Goal: Task Accomplishment & Management: Use online tool/utility

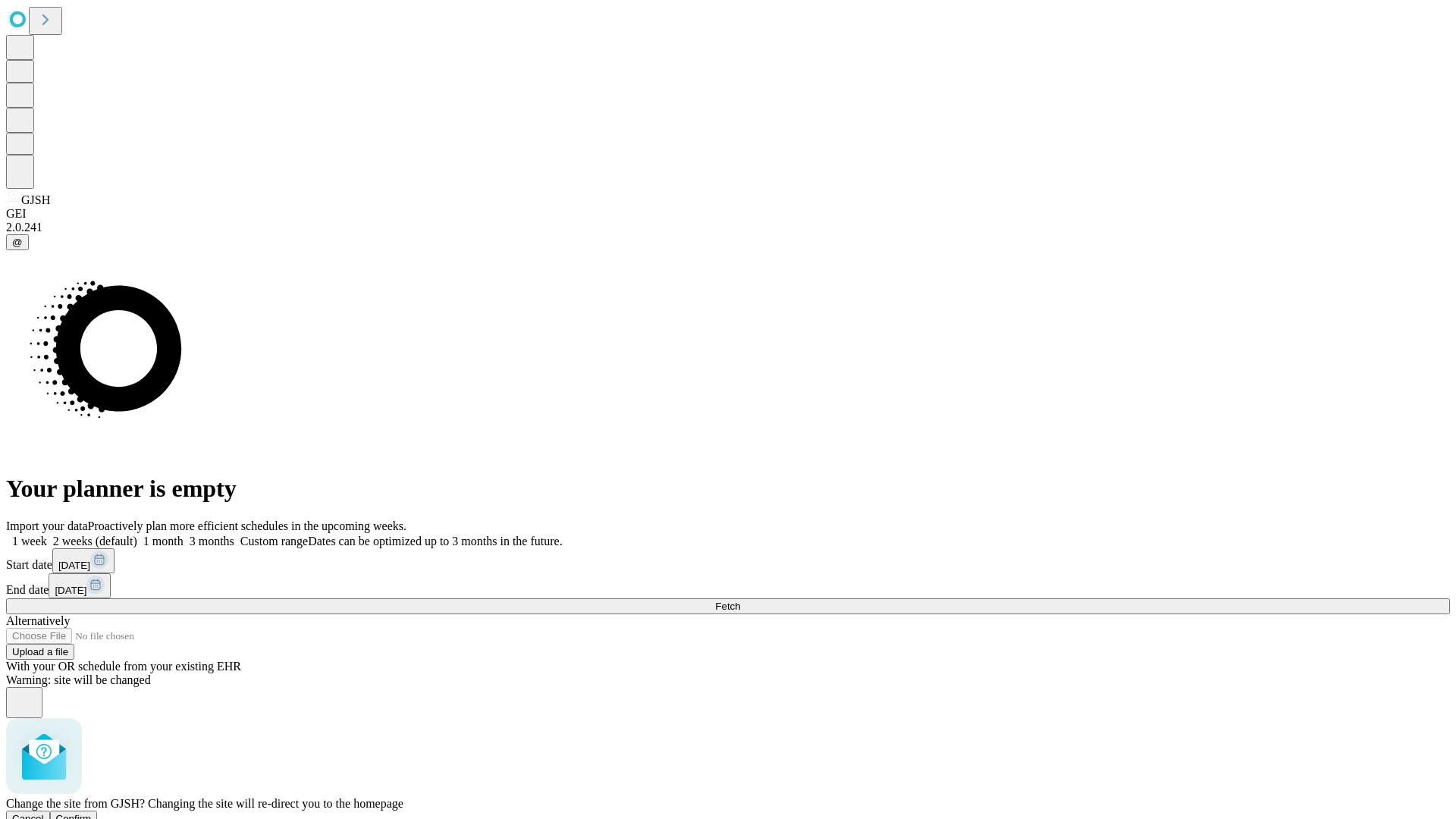
click at [92, 813] on span "Confirm" at bounding box center [73, 819] width 36 height 12
click at [138, 535] on label "2 weeks (default)" at bounding box center [92, 540] width 90 height 13
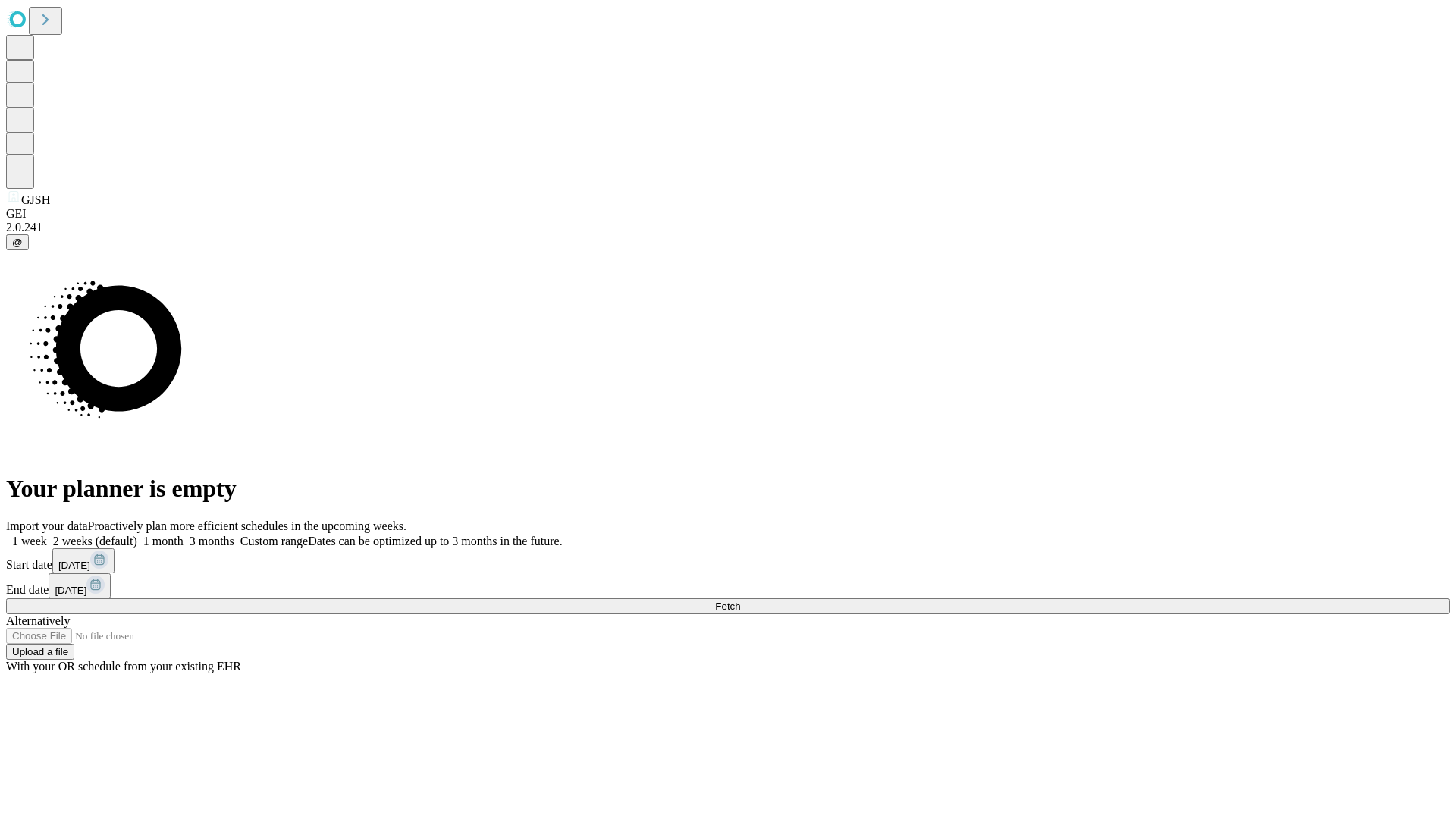
click at [740, 600] on span "Fetch" at bounding box center [727, 606] width 25 height 12
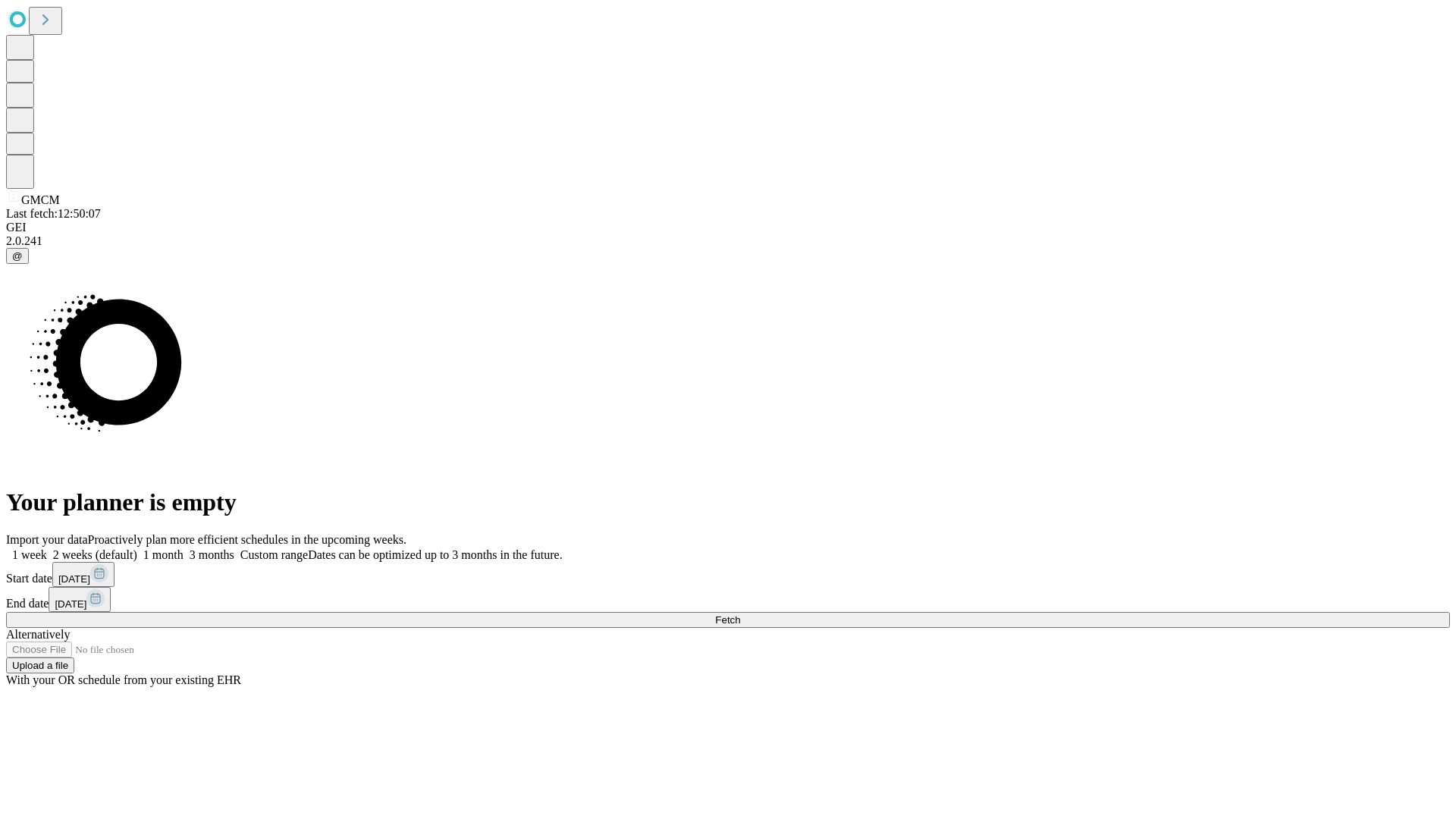
click at [138, 548] on label "2 weeks (default)" at bounding box center [92, 554] width 90 height 13
click at [740, 615] on span "Fetch" at bounding box center [727, 621] width 25 height 12
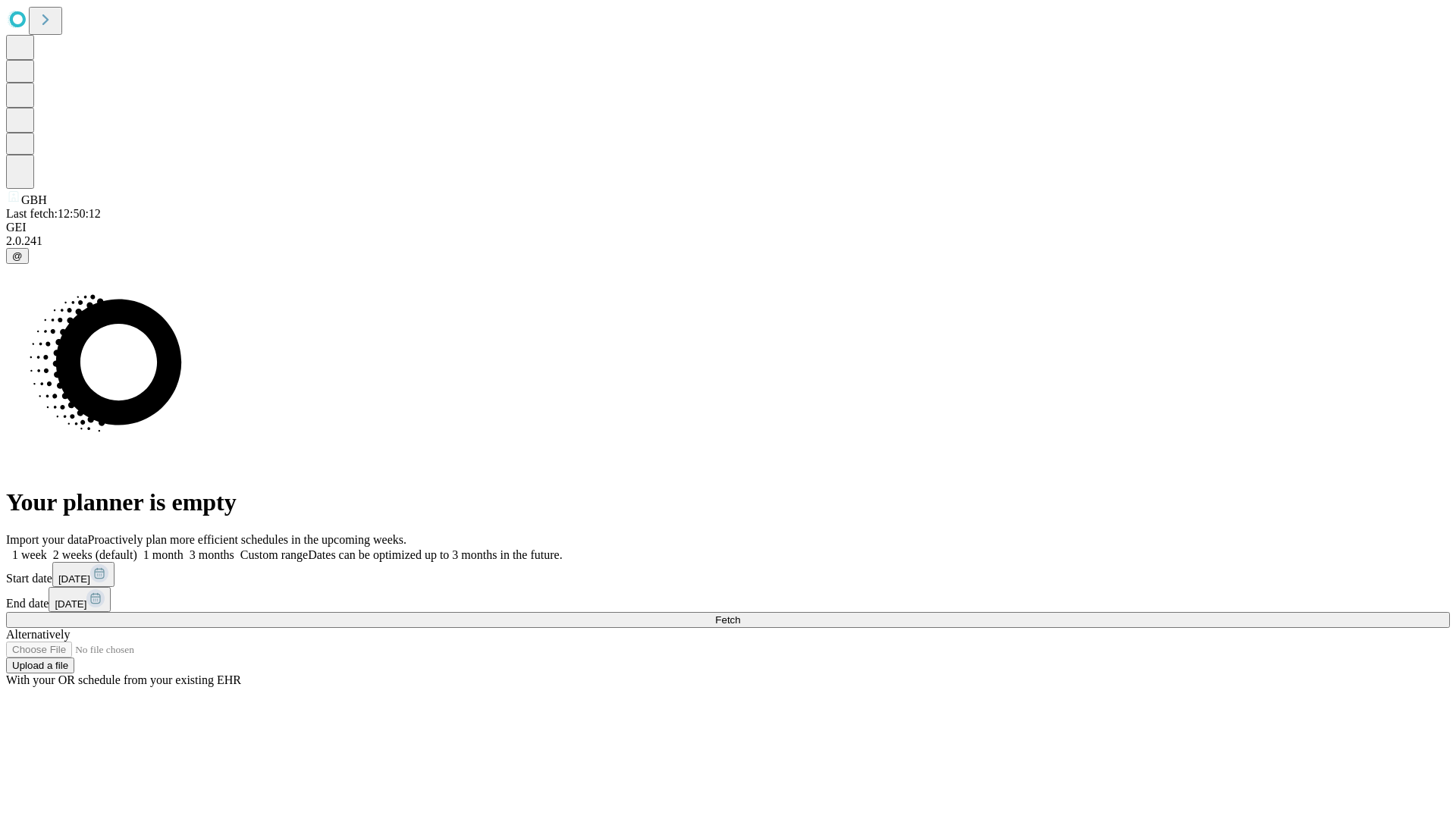
click at [138, 548] on label "2 weeks (default)" at bounding box center [92, 554] width 90 height 13
click at [740, 615] on span "Fetch" at bounding box center [727, 621] width 25 height 12
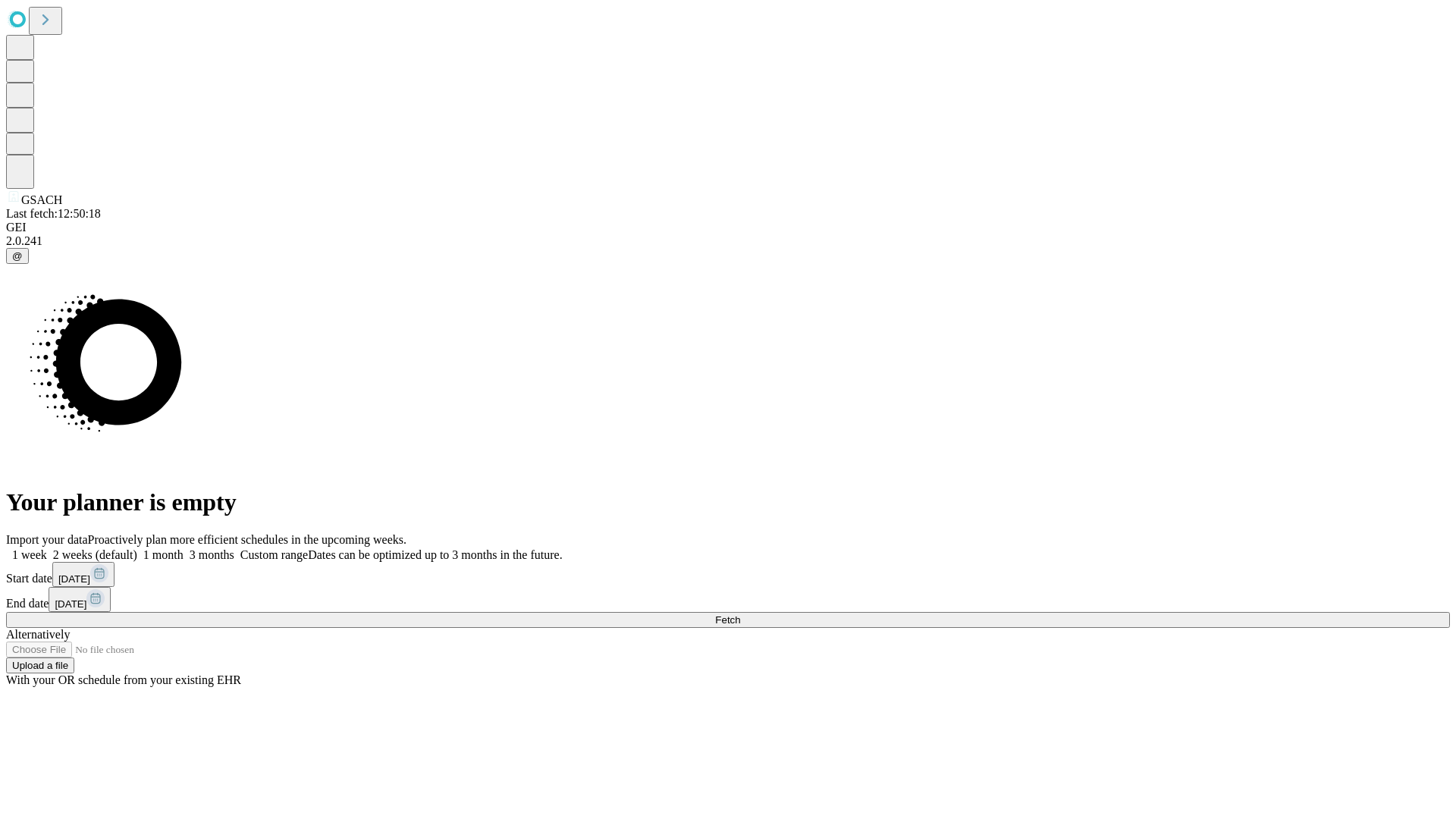
click at [740, 615] on span "Fetch" at bounding box center [727, 621] width 25 height 12
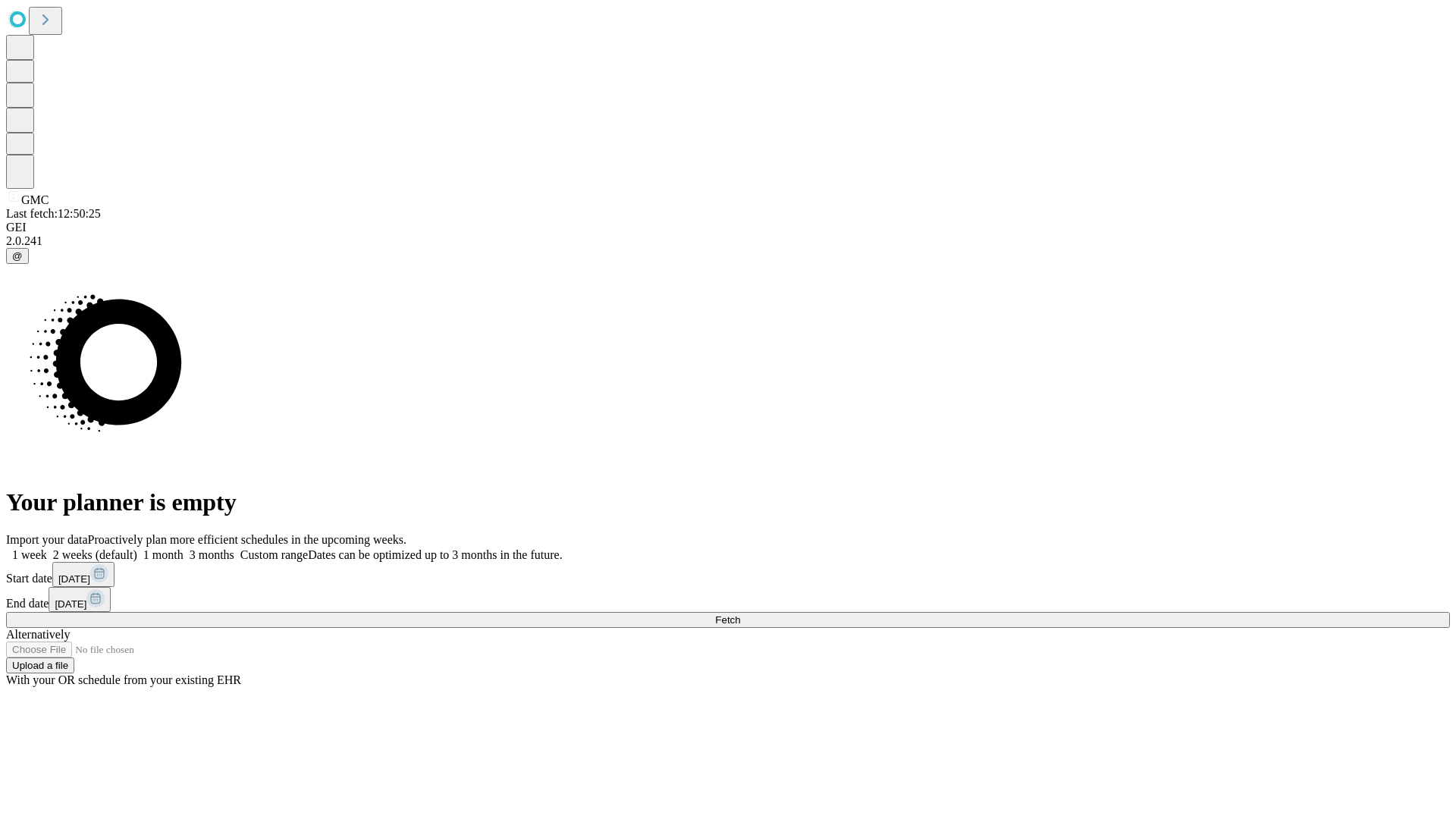
click at [740, 615] on span "Fetch" at bounding box center [727, 621] width 25 height 12
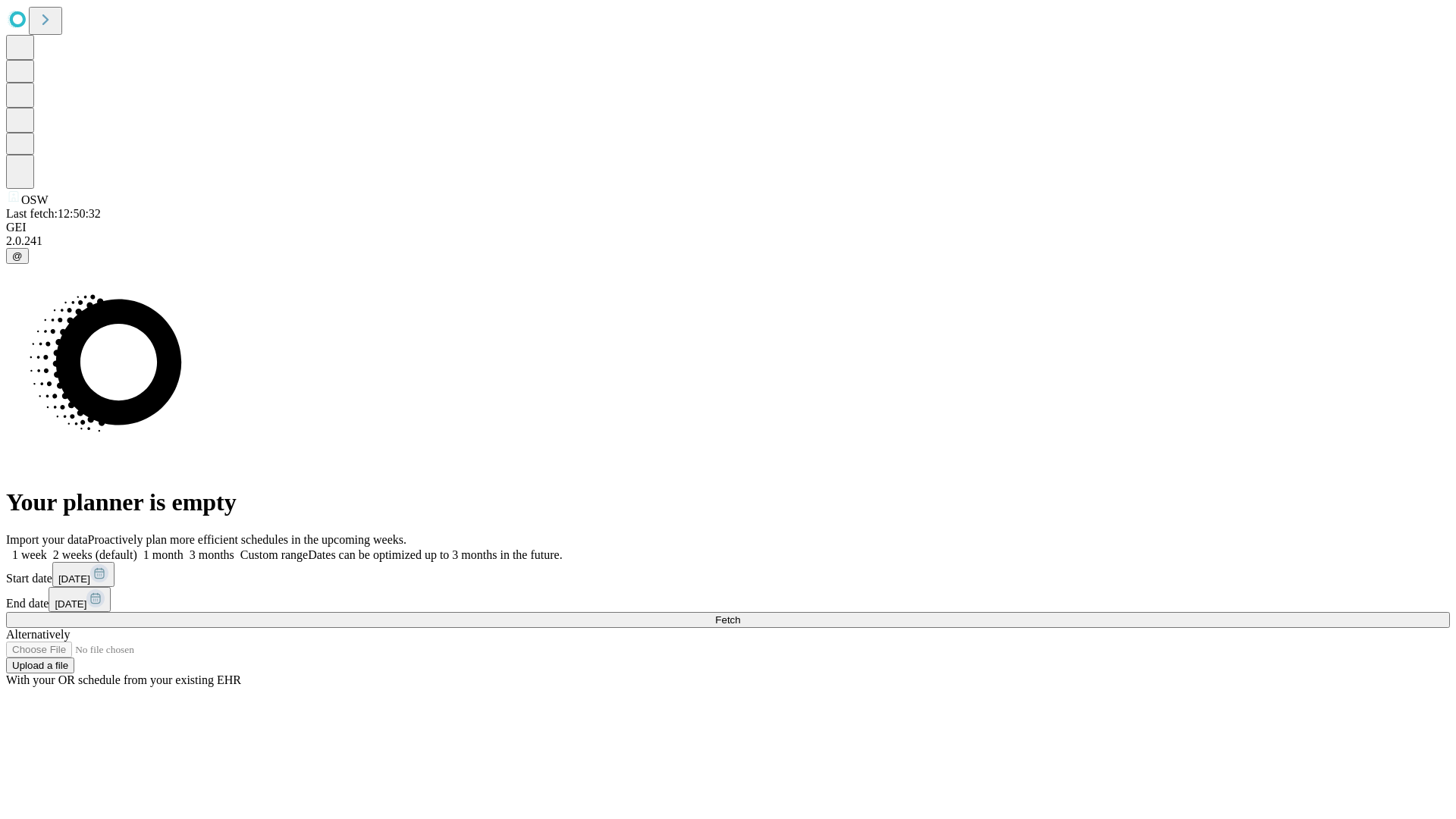
click at [138, 548] on label "2 weeks (default)" at bounding box center [92, 554] width 90 height 13
click at [740, 615] on span "Fetch" at bounding box center [727, 621] width 25 height 12
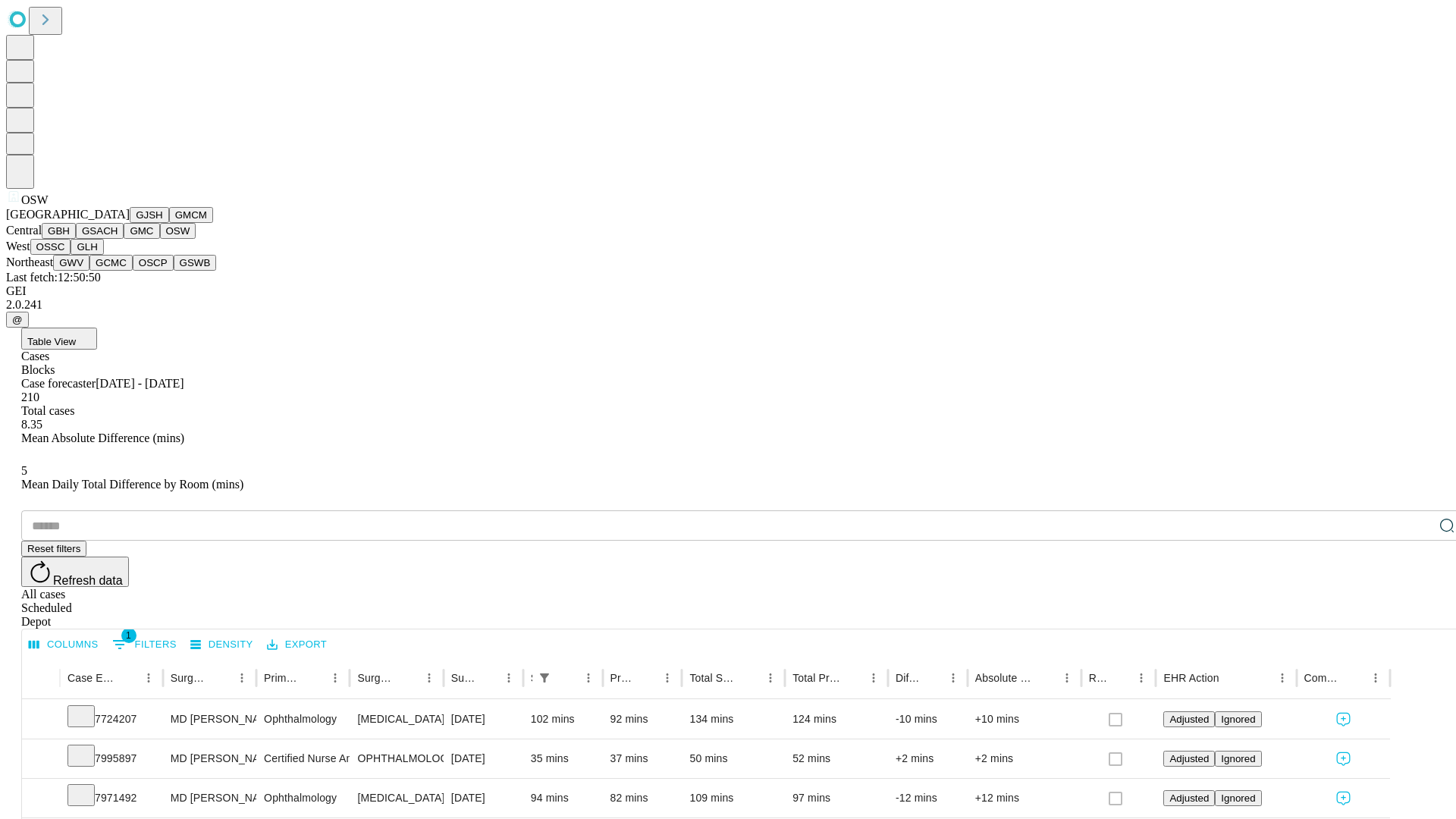
click at [71, 255] on button "OSSC" at bounding box center [50, 246] width 41 height 16
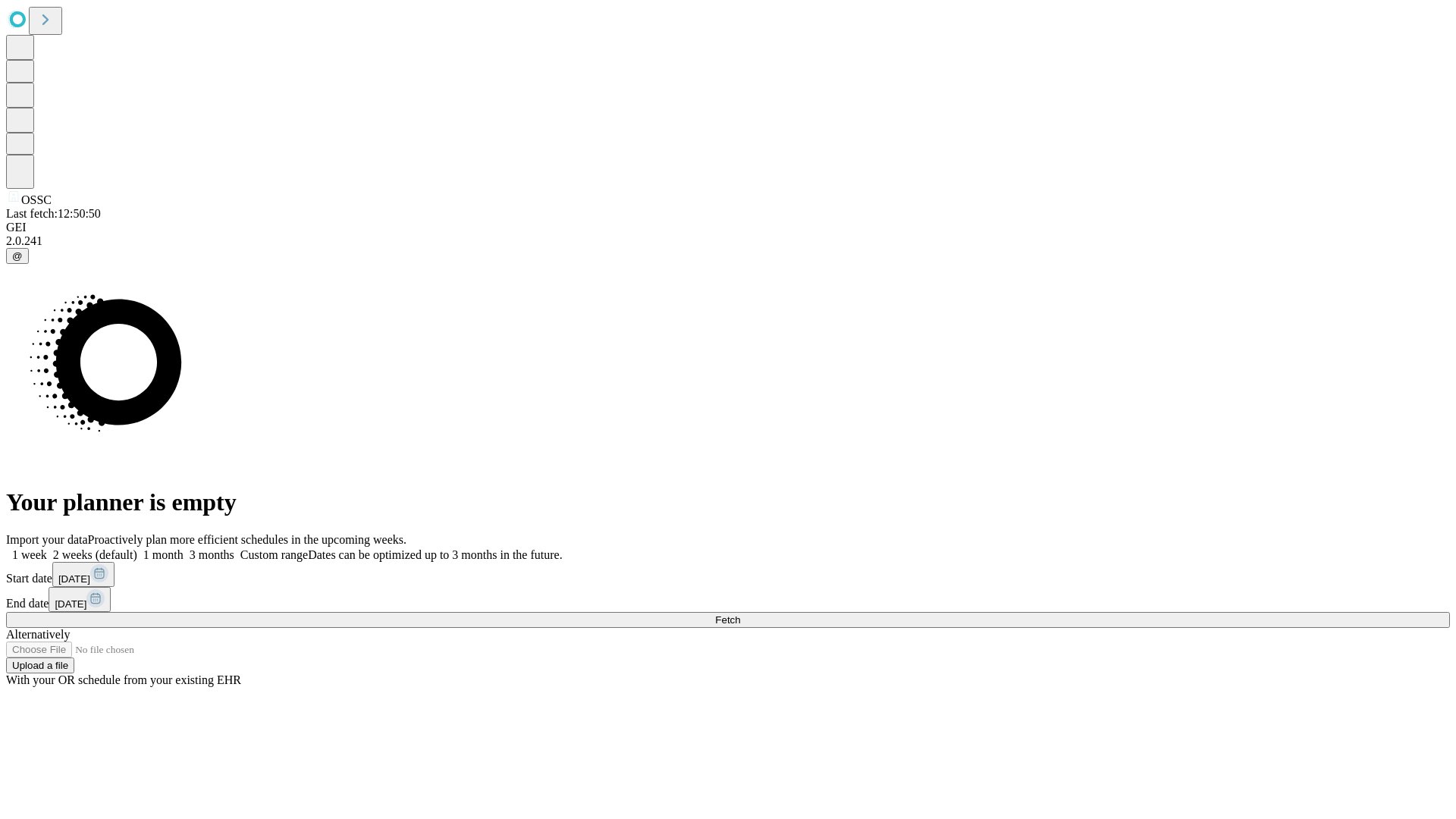
click at [138, 548] on label "2 weeks (default)" at bounding box center [92, 554] width 90 height 13
click at [740, 615] on span "Fetch" at bounding box center [727, 621] width 25 height 12
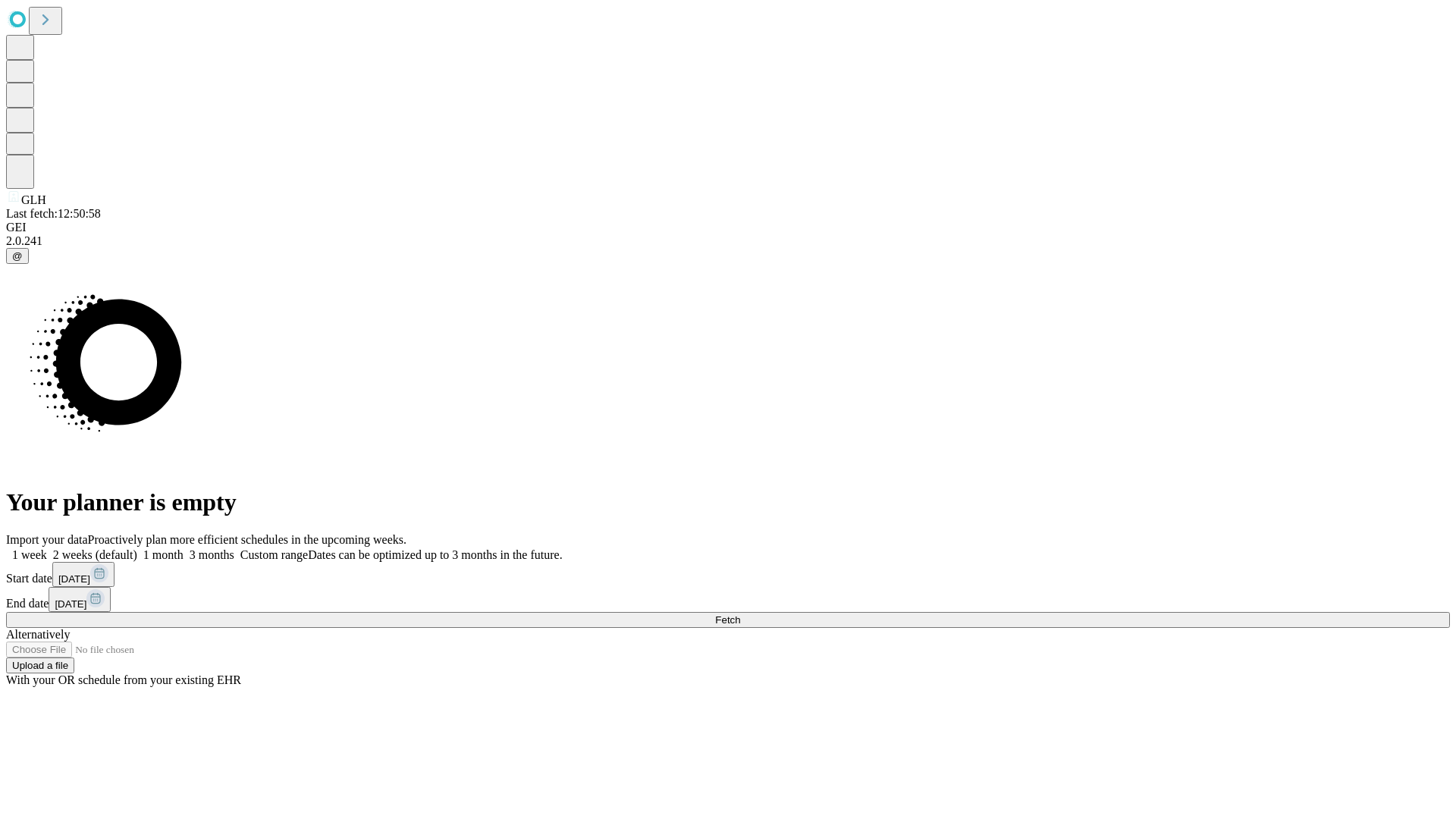
click at [138, 548] on label "2 weeks (default)" at bounding box center [92, 554] width 90 height 13
click at [740, 615] on span "Fetch" at bounding box center [727, 621] width 25 height 12
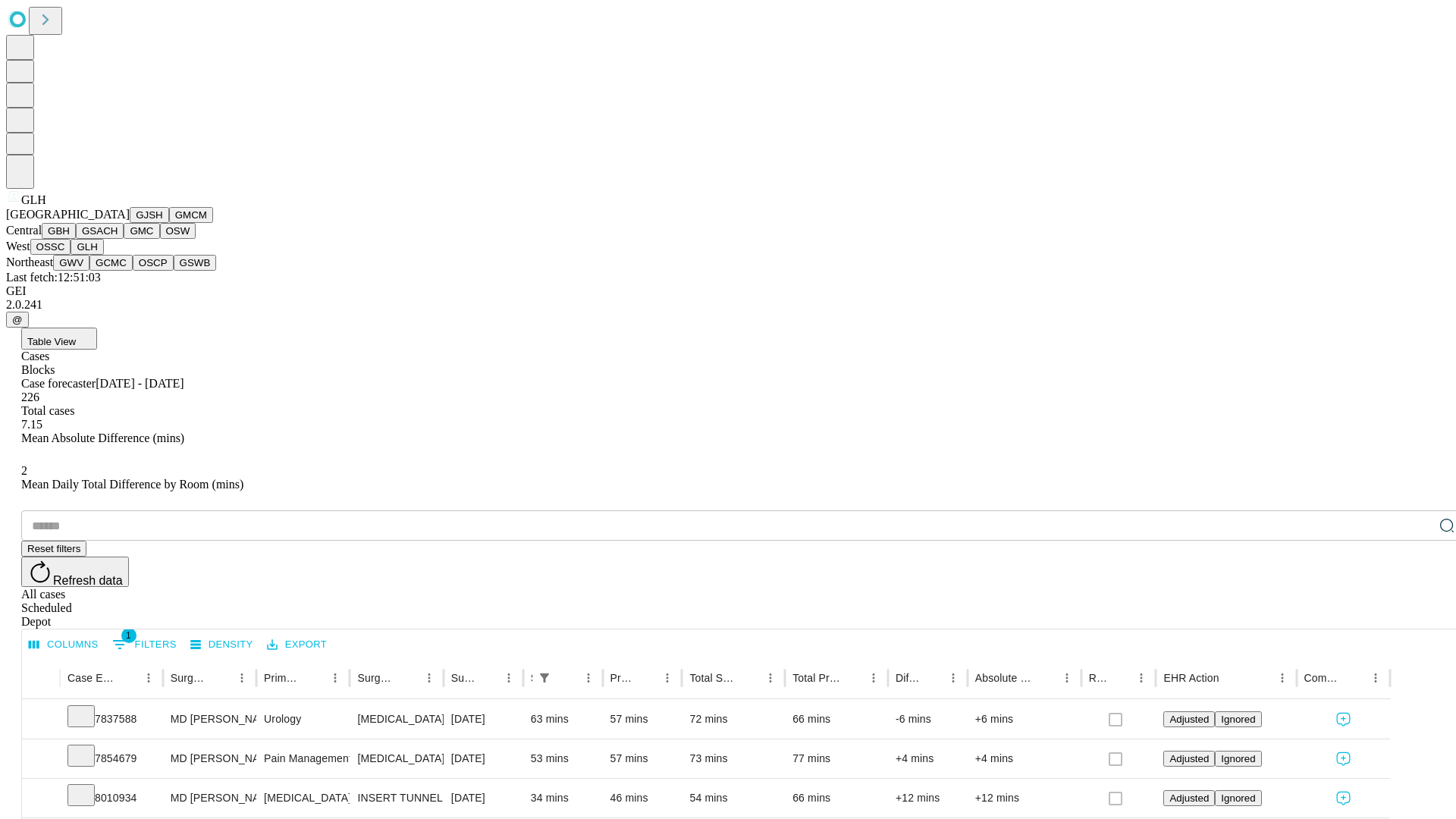
click at [89, 271] on button "GWV" at bounding box center [72, 263] width 37 height 16
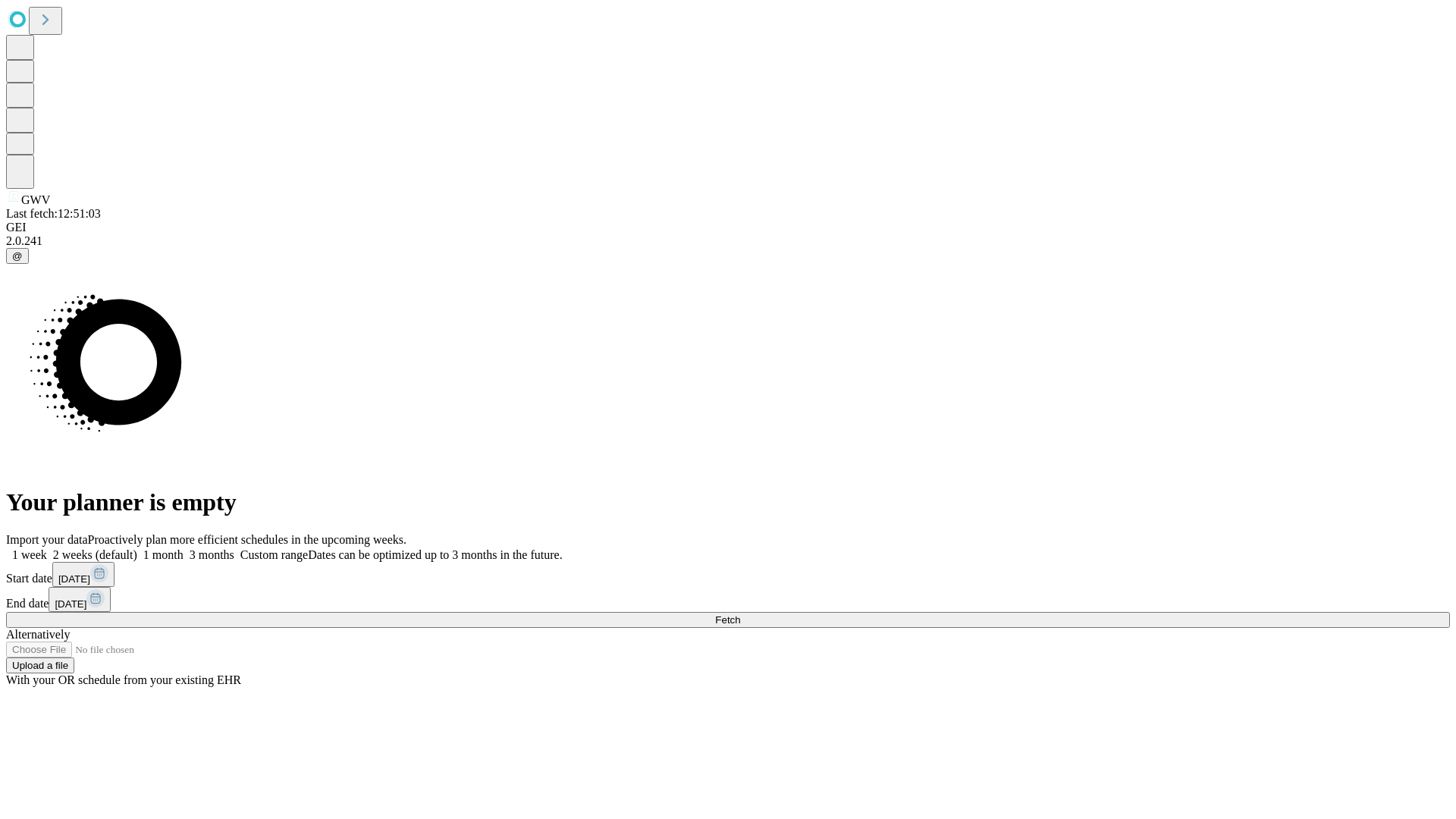
click at [138, 548] on label "2 weeks (default)" at bounding box center [92, 554] width 90 height 13
click at [740, 615] on span "Fetch" at bounding box center [727, 621] width 25 height 12
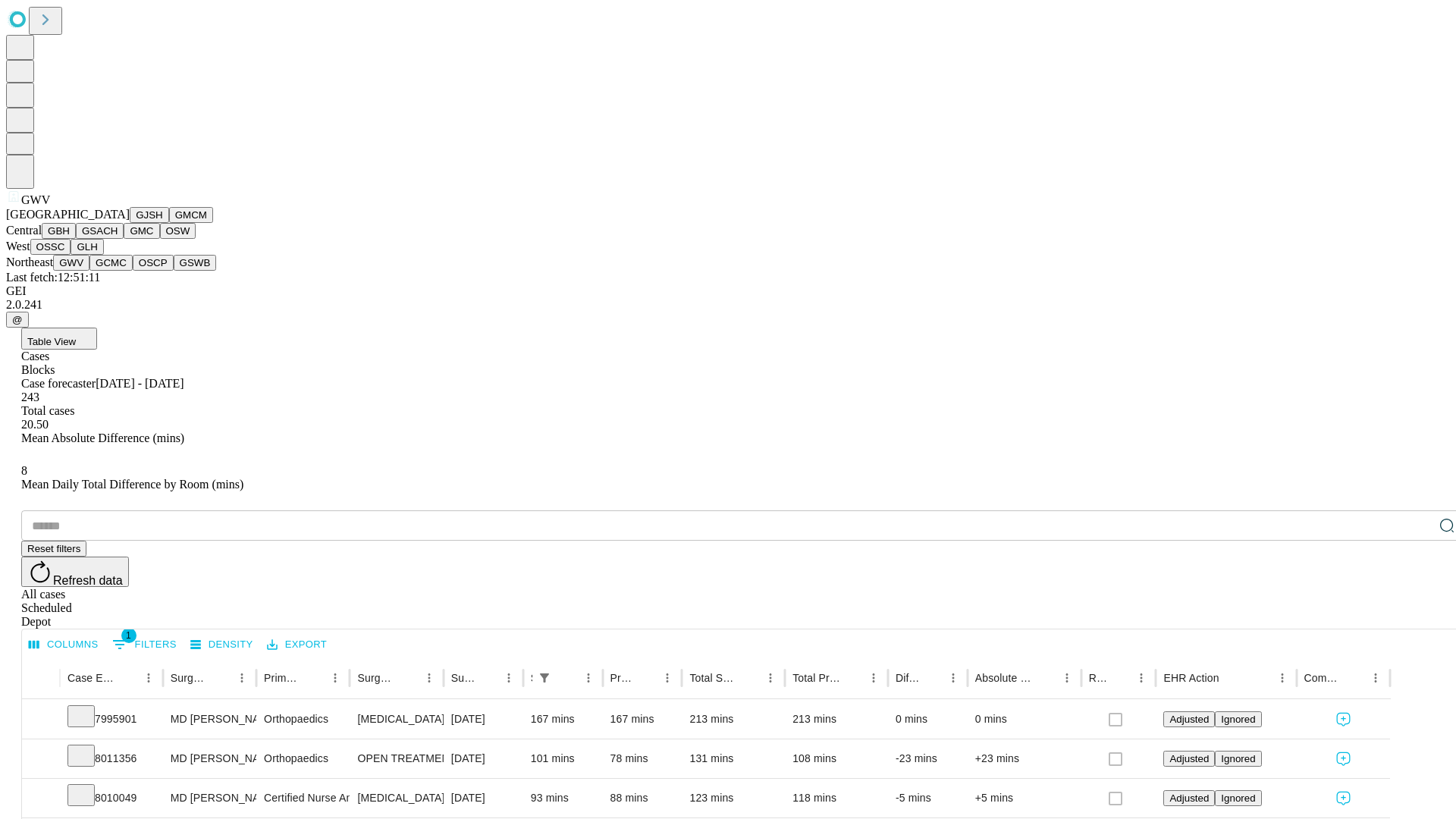
click at [118, 271] on button "GCMC" at bounding box center [111, 263] width 43 height 16
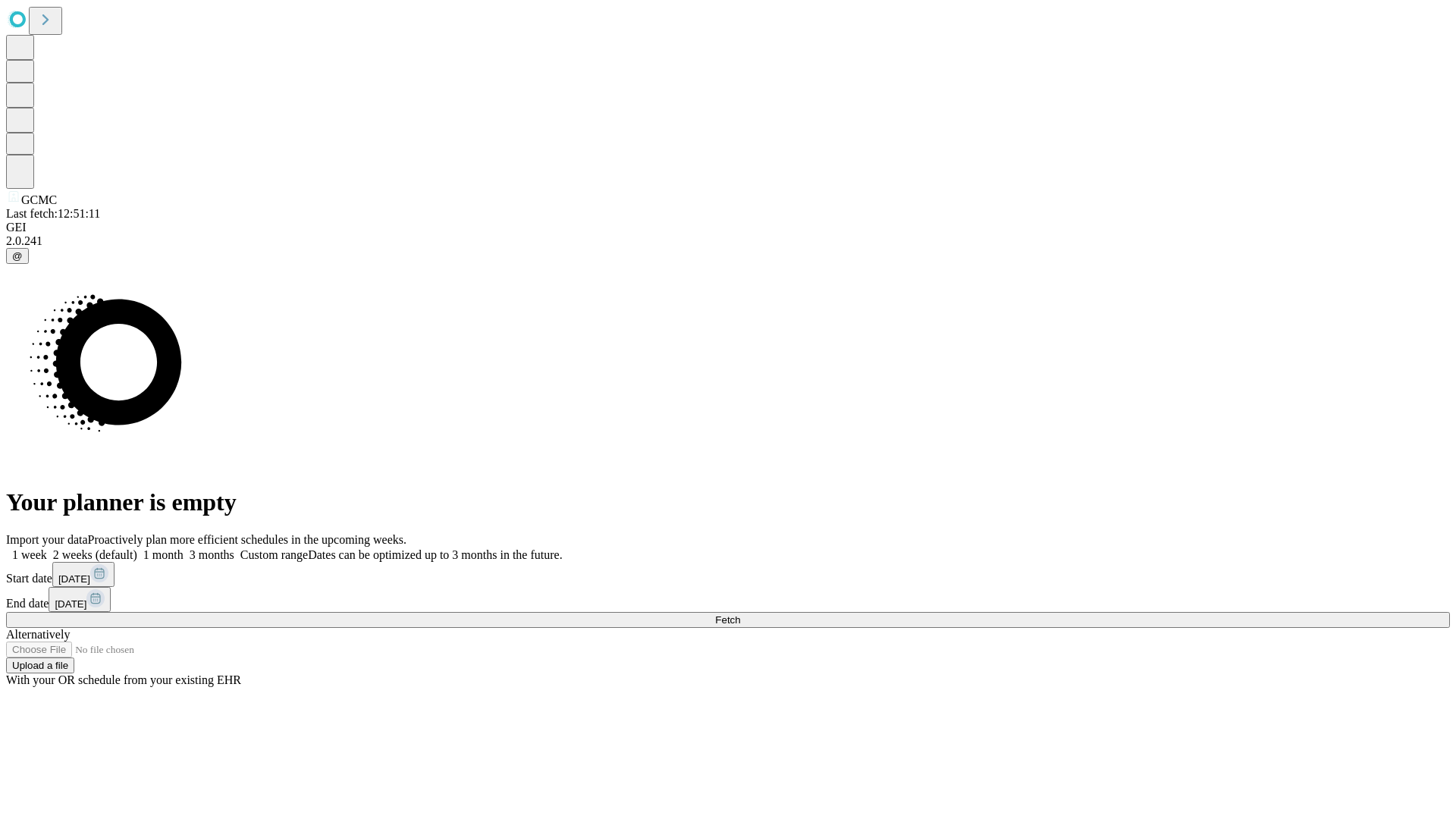
click at [138, 548] on label "2 weeks (default)" at bounding box center [92, 554] width 90 height 13
click at [740, 615] on span "Fetch" at bounding box center [727, 621] width 25 height 12
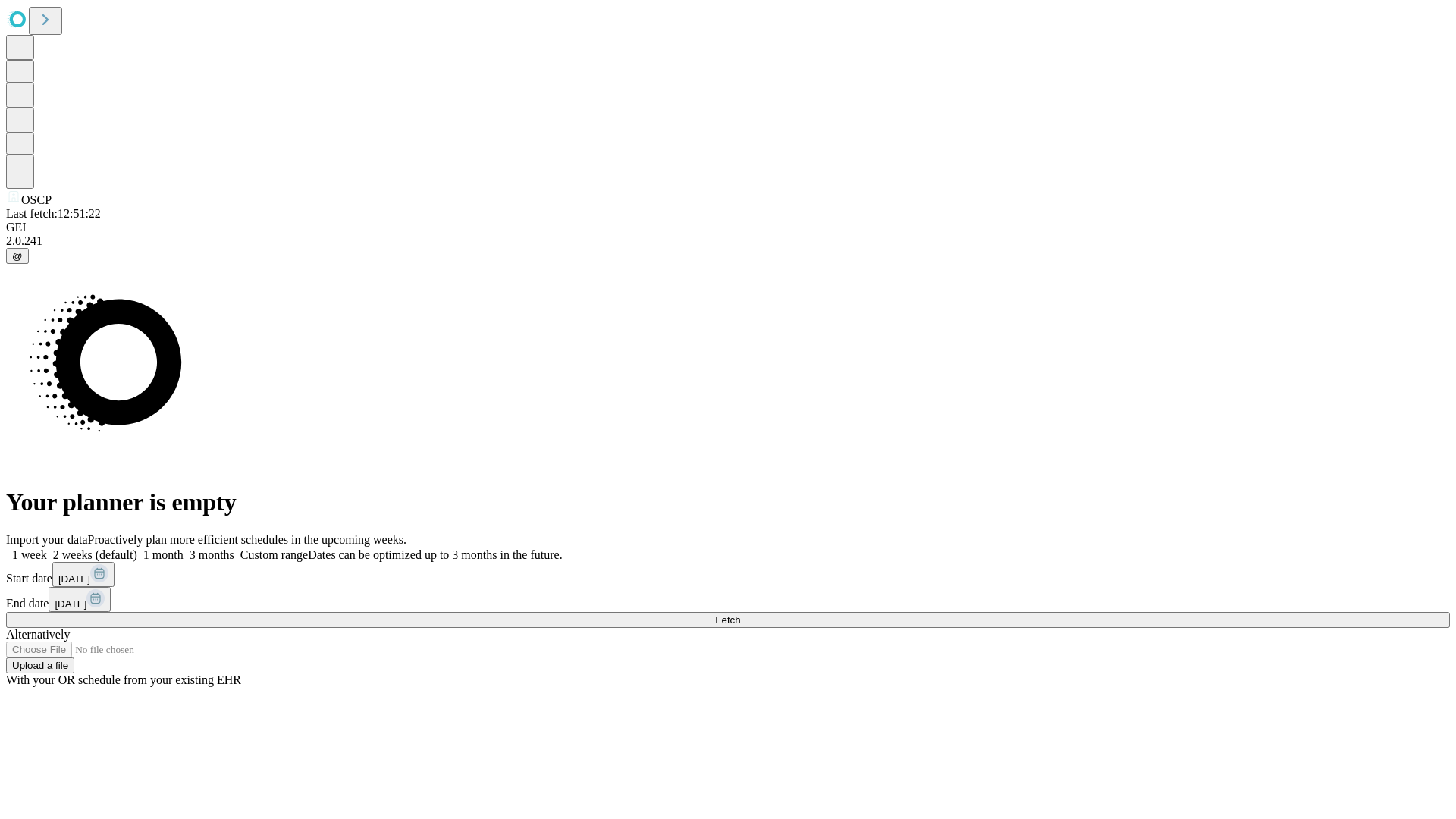
click at [138, 548] on label "2 weeks (default)" at bounding box center [92, 554] width 90 height 13
click at [740, 615] on span "Fetch" at bounding box center [727, 621] width 25 height 12
